Goal: Obtain resource: Download file/media

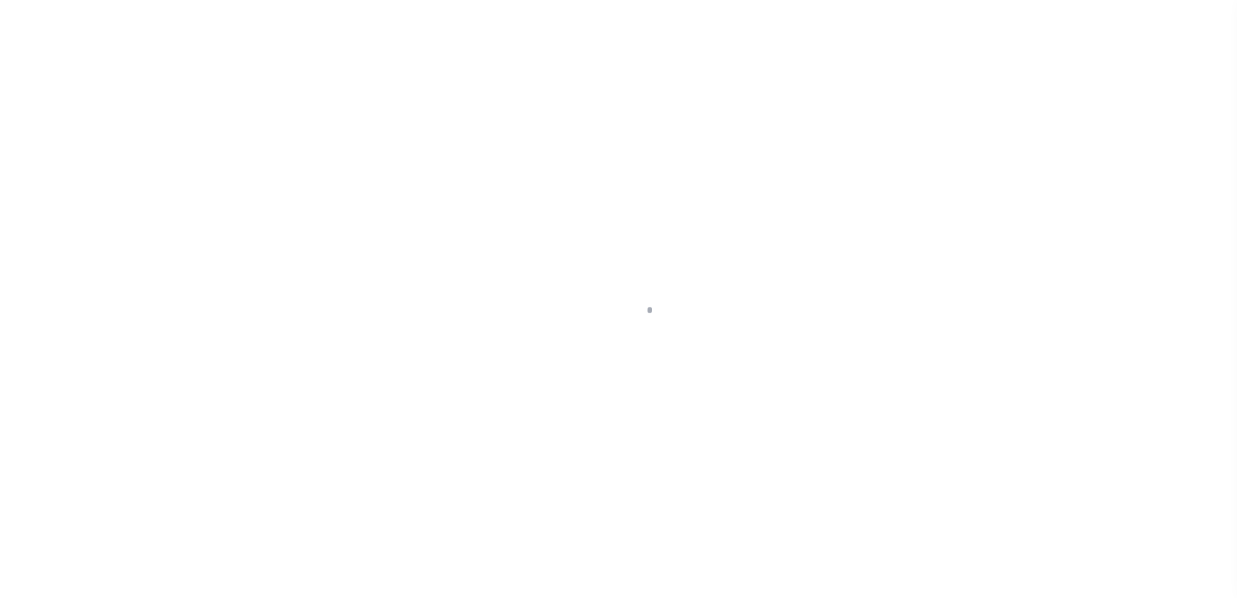
scroll to position [32, 0]
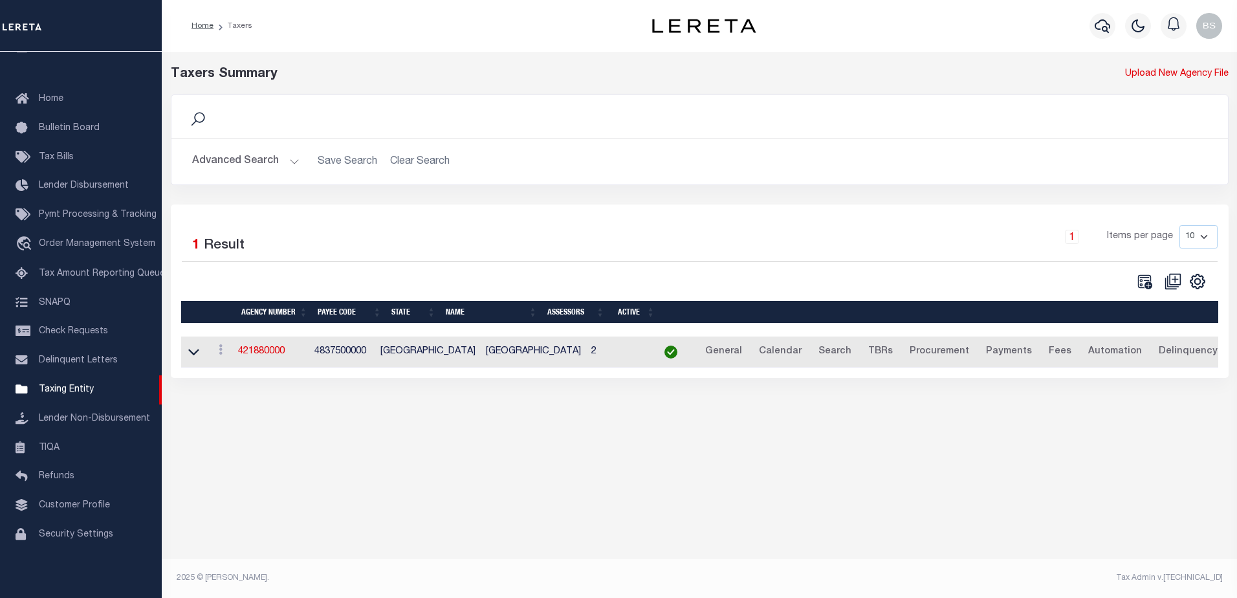
click at [254, 164] on button "Advanced Search" at bounding box center [245, 161] width 107 height 25
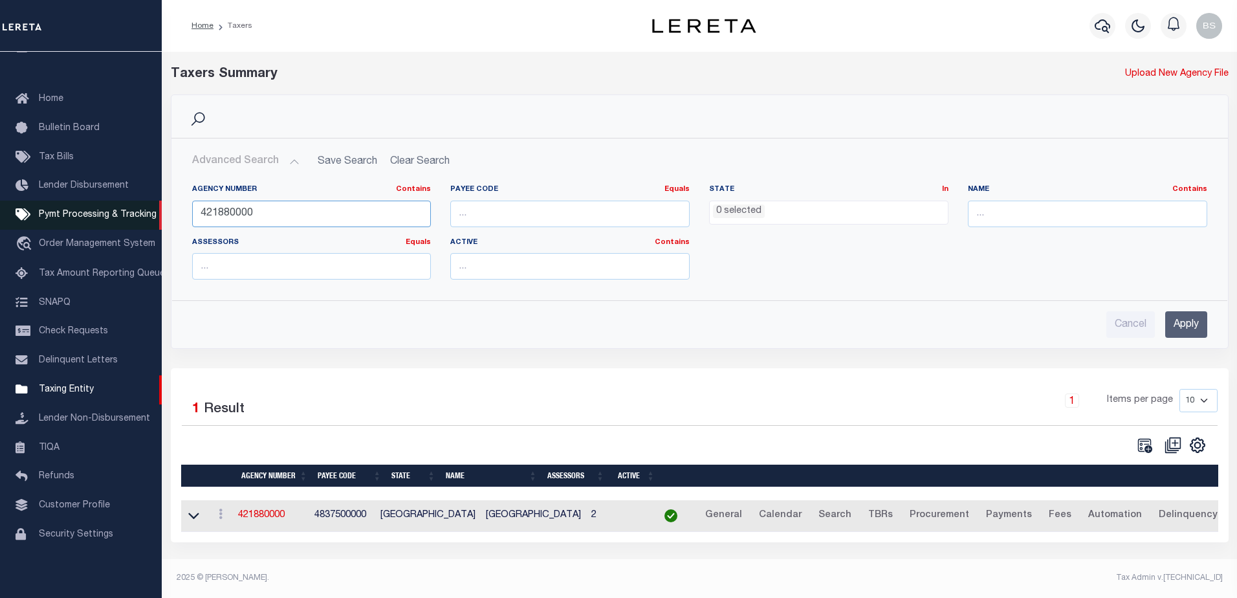
drag, startPoint x: 258, startPoint y: 213, endPoint x: 21, endPoint y: 221, distance: 237.5
click at [21, 221] on div "Home Taxers Profile" at bounding box center [618, 295] width 1237 height 590
type input "130850000"
click at [1176, 321] on input "Apply" at bounding box center [1186, 324] width 42 height 27
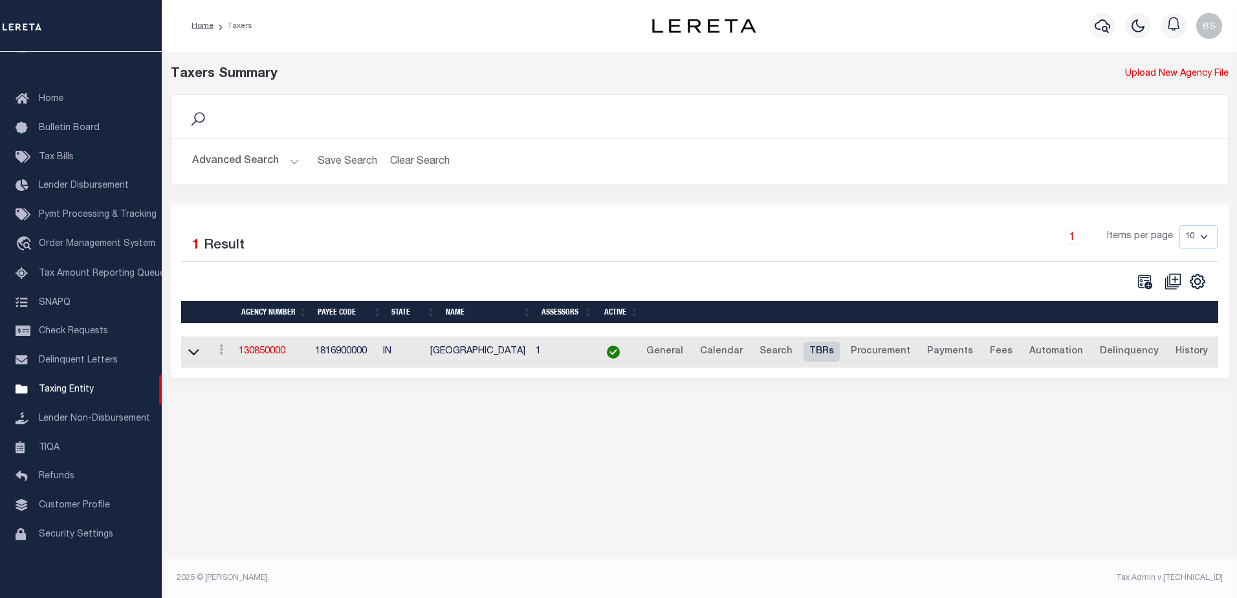
click at [823, 349] on link "TBRs" at bounding box center [821, 352] width 36 height 21
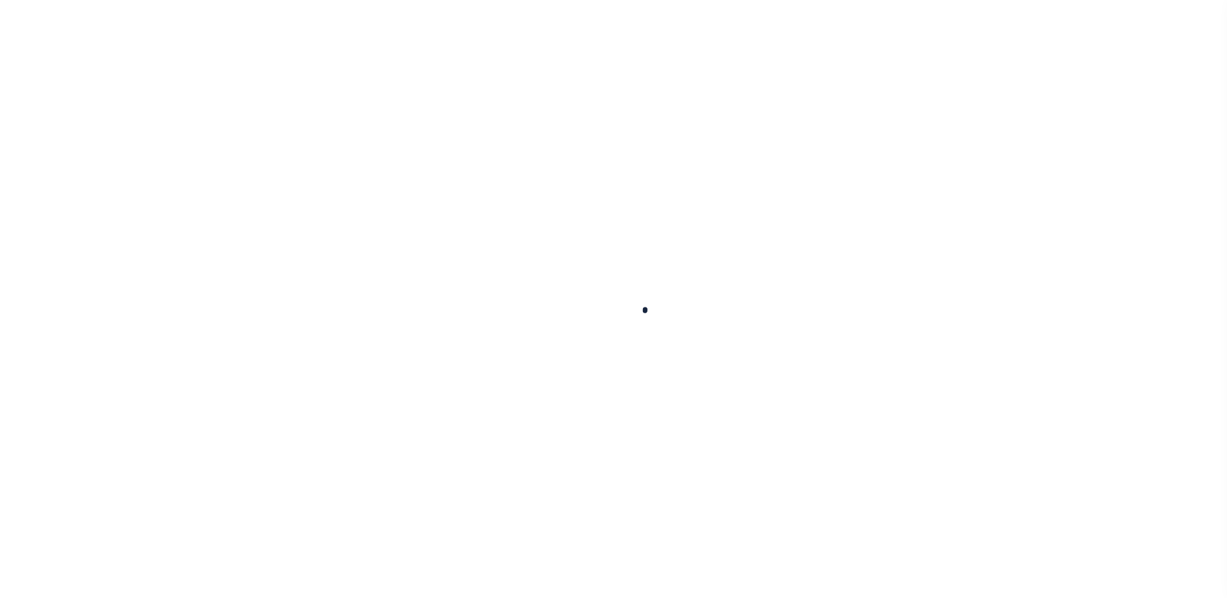
select select
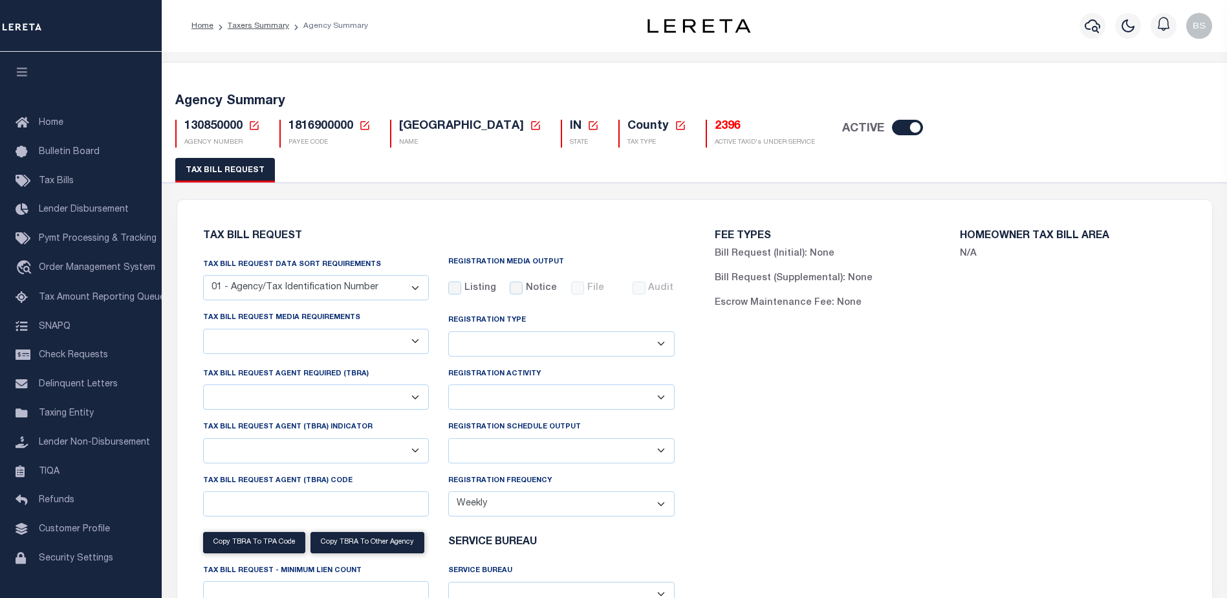
select select "27"
select select "22"
select select "true"
select select "13"
select select "1"
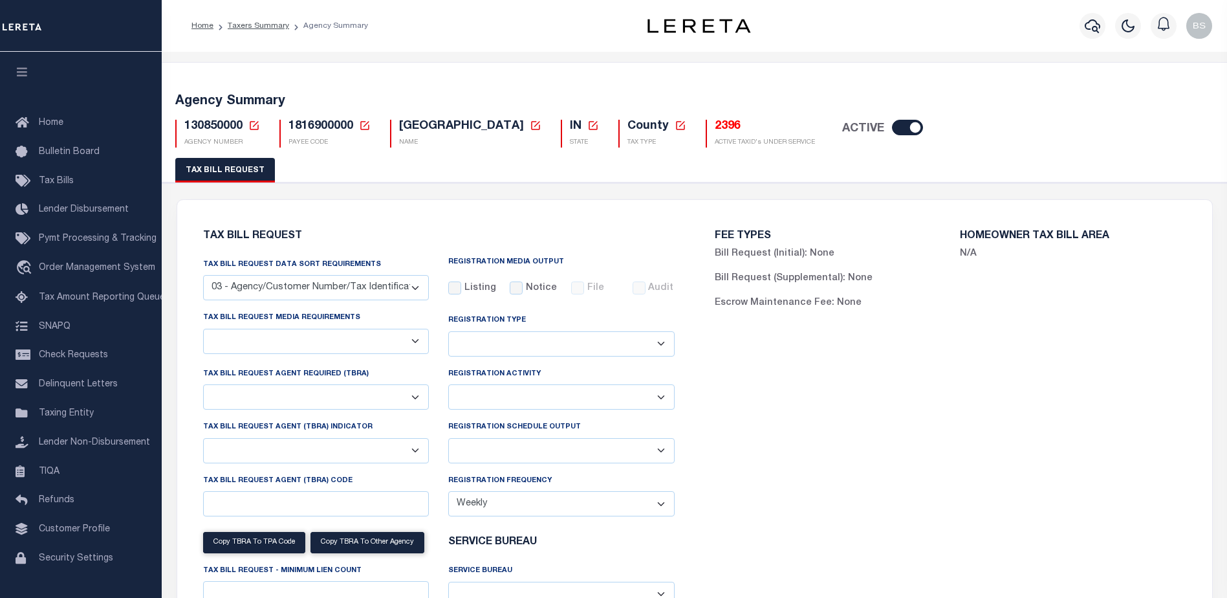
type input "00034"
select select
select select "1"
click at [715, 126] on h5 "2396" at bounding box center [765, 127] width 100 height 14
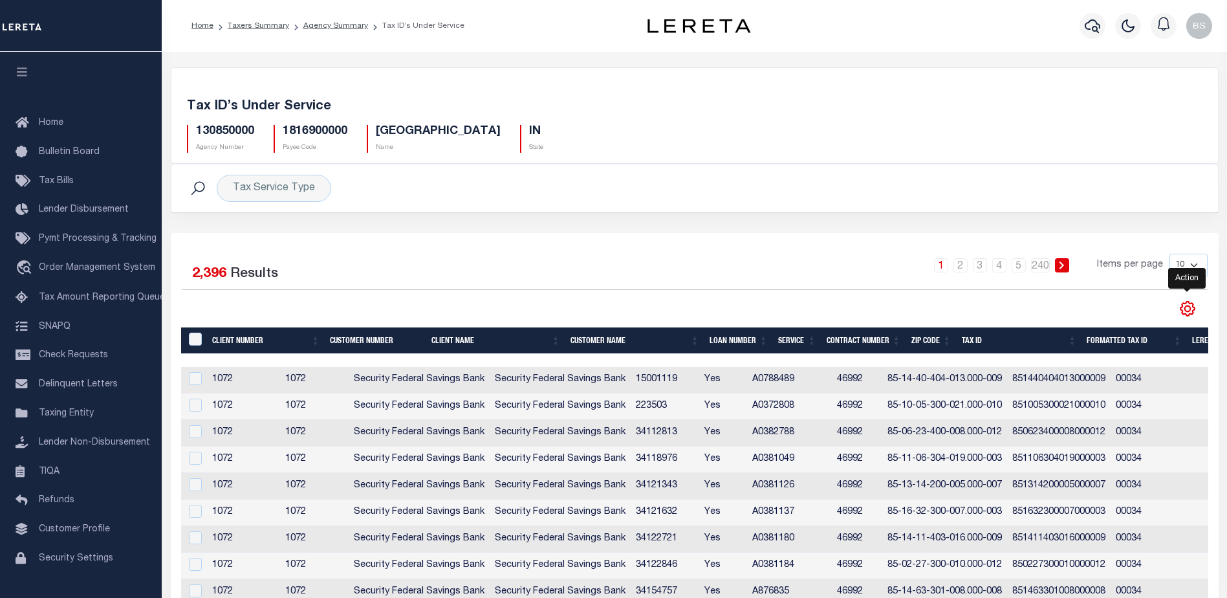
click at [1182, 307] on icon "" at bounding box center [1188, 309] width 14 height 14
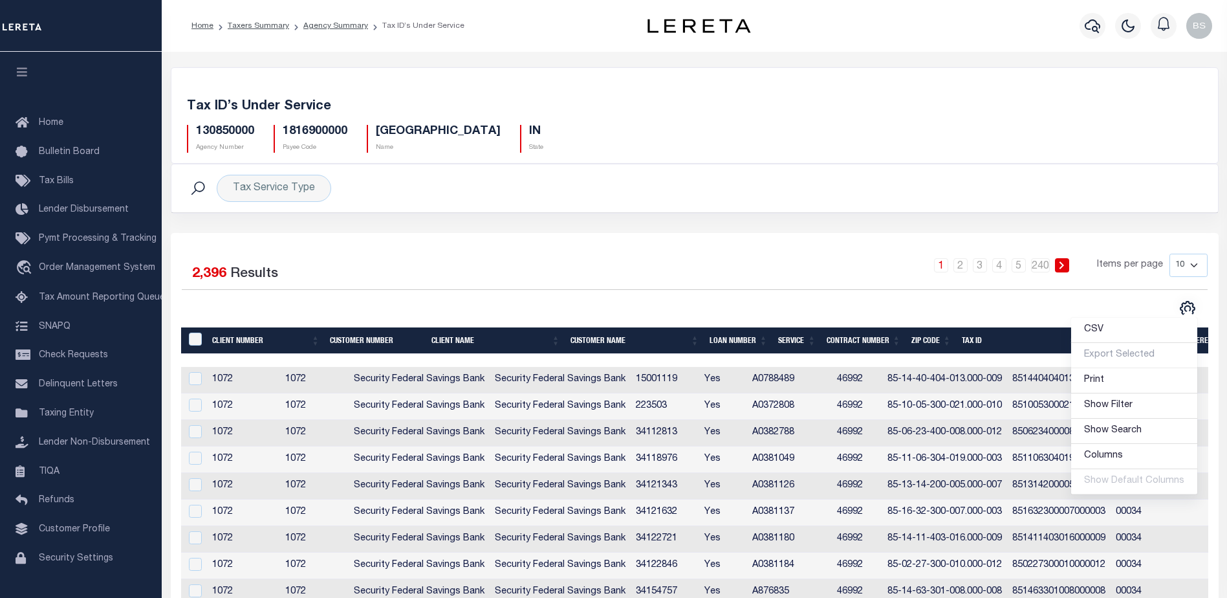
click at [895, 308] on div "CSV Export Selected Print Show Filter Show Search Columns 0: 1: Client Number 2…" at bounding box center [951, 308] width 513 height 17
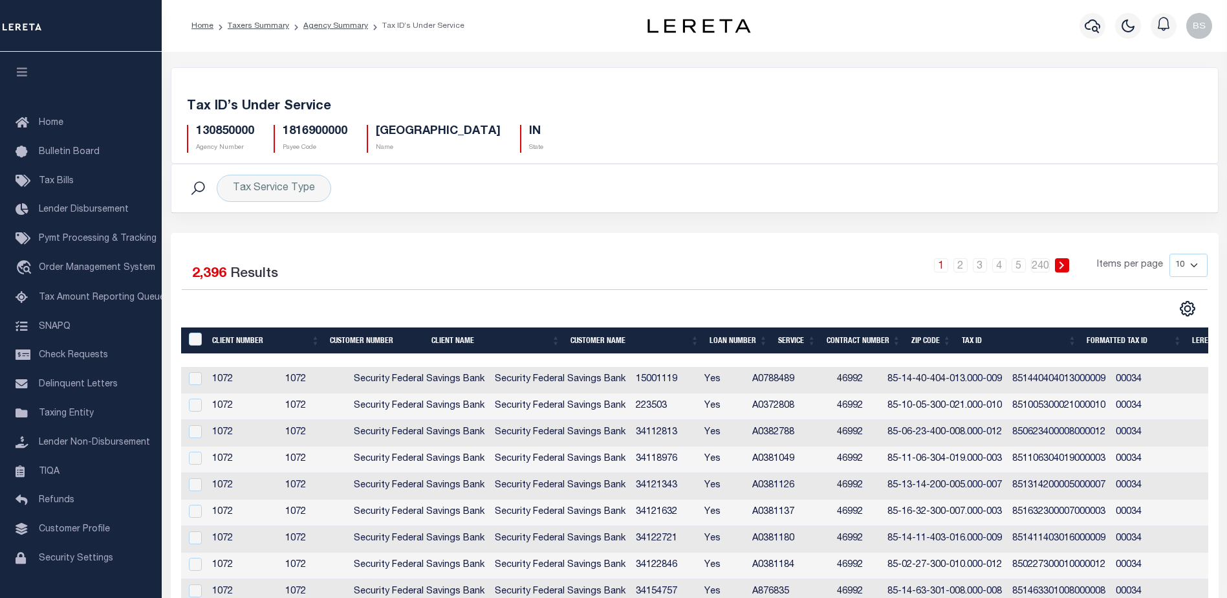
scroll to position [0, 505]
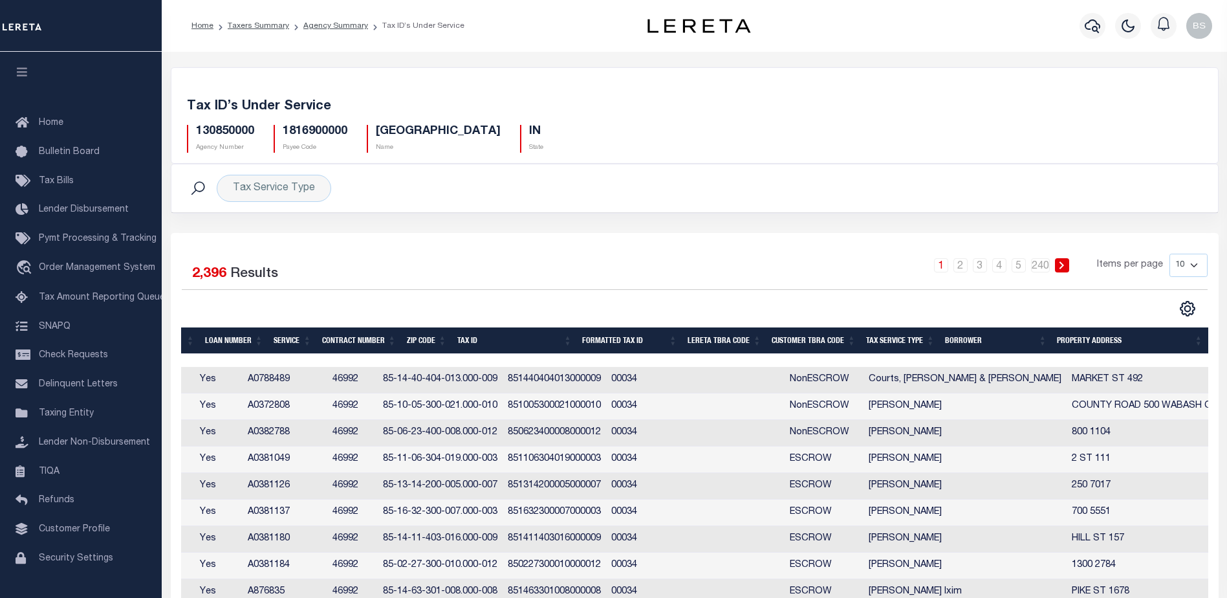
click at [898, 339] on th "Tax Service Type" at bounding box center [900, 340] width 79 height 27
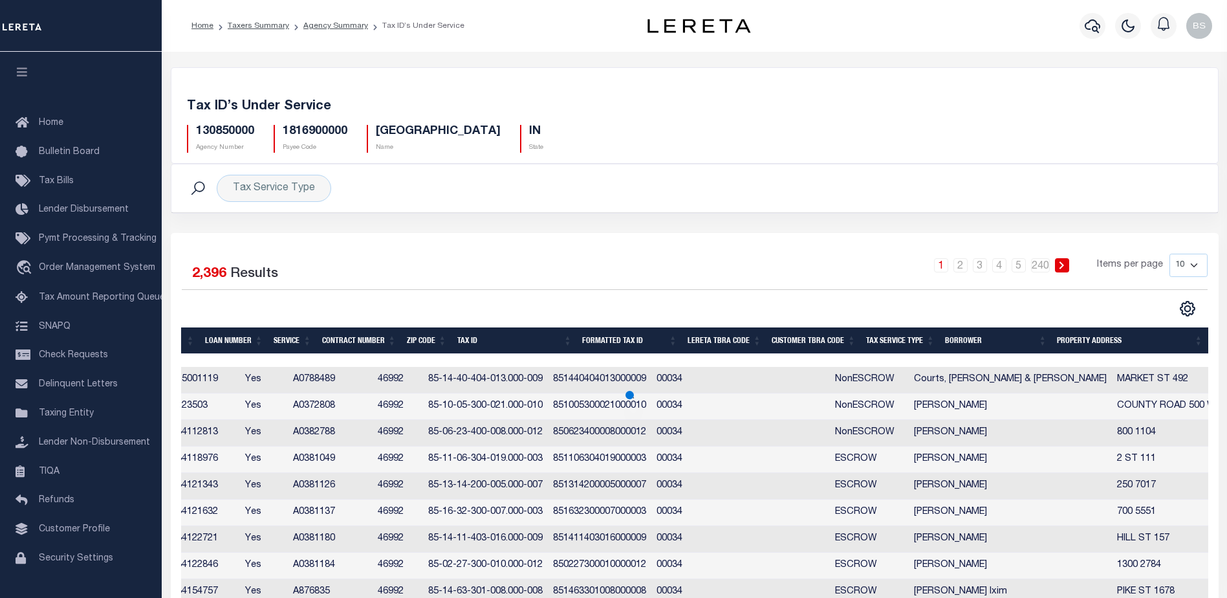
scroll to position [0, 459]
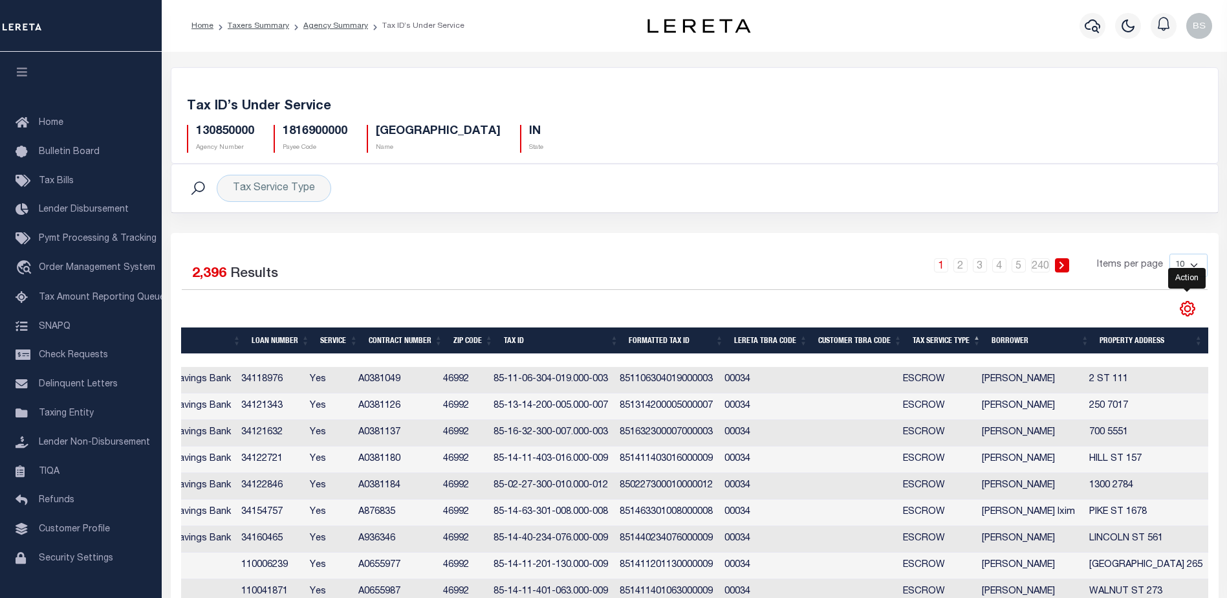
click at [1190, 310] on icon "" at bounding box center [1187, 309] width 6 height 6
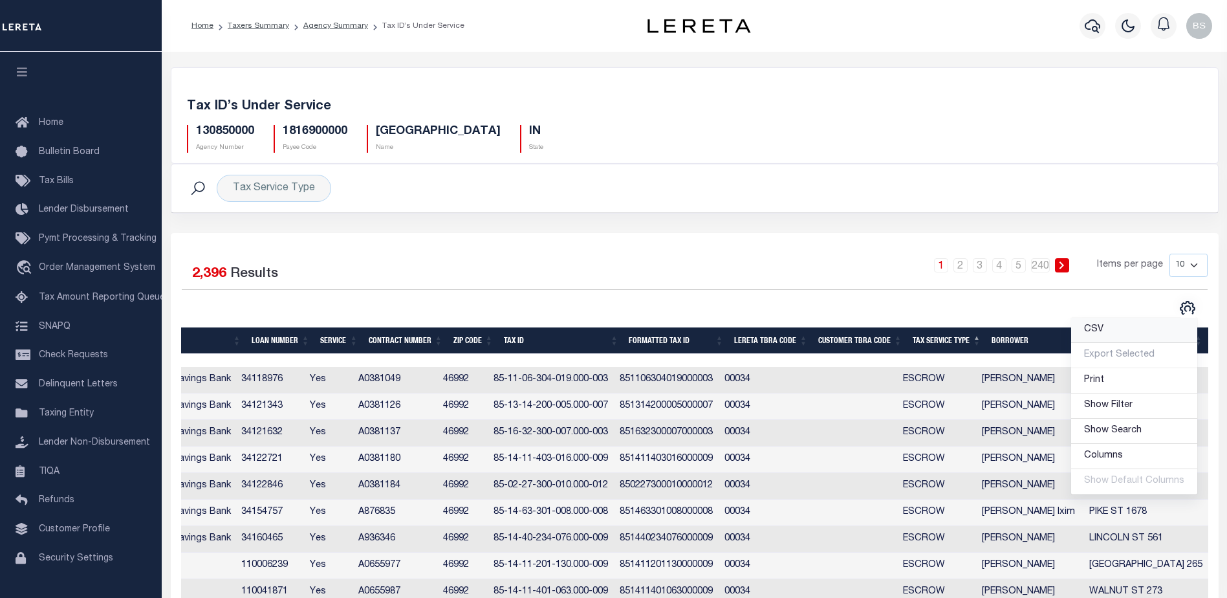
click at [1098, 328] on span "CSV" at bounding box center [1093, 329] width 19 height 9
